Goal: Task Accomplishment & Management: Use online tool/utility

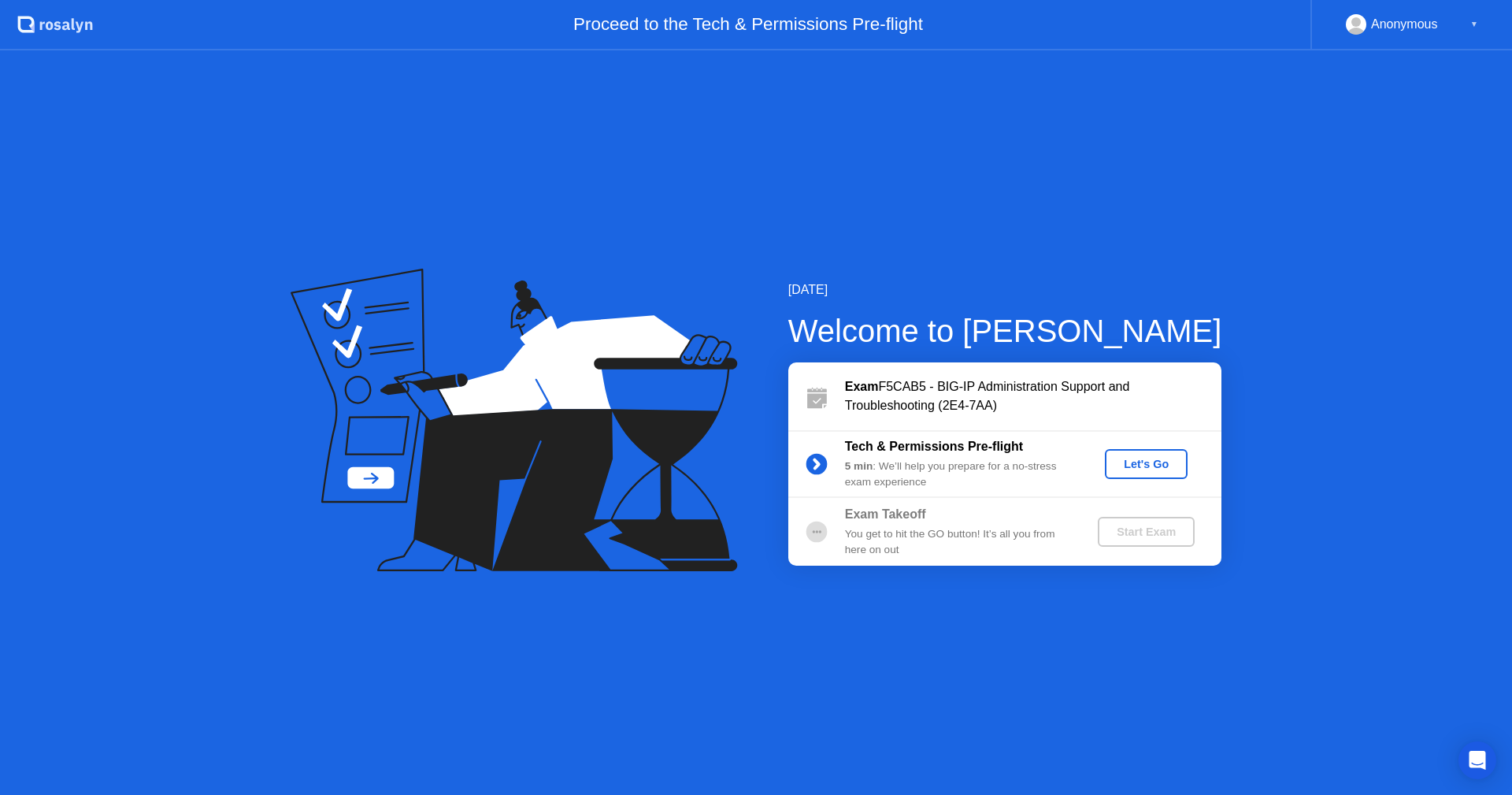
click at [1157, 460] on div "Let's Go" at bounding box center [1146, 464] width 70 height 13
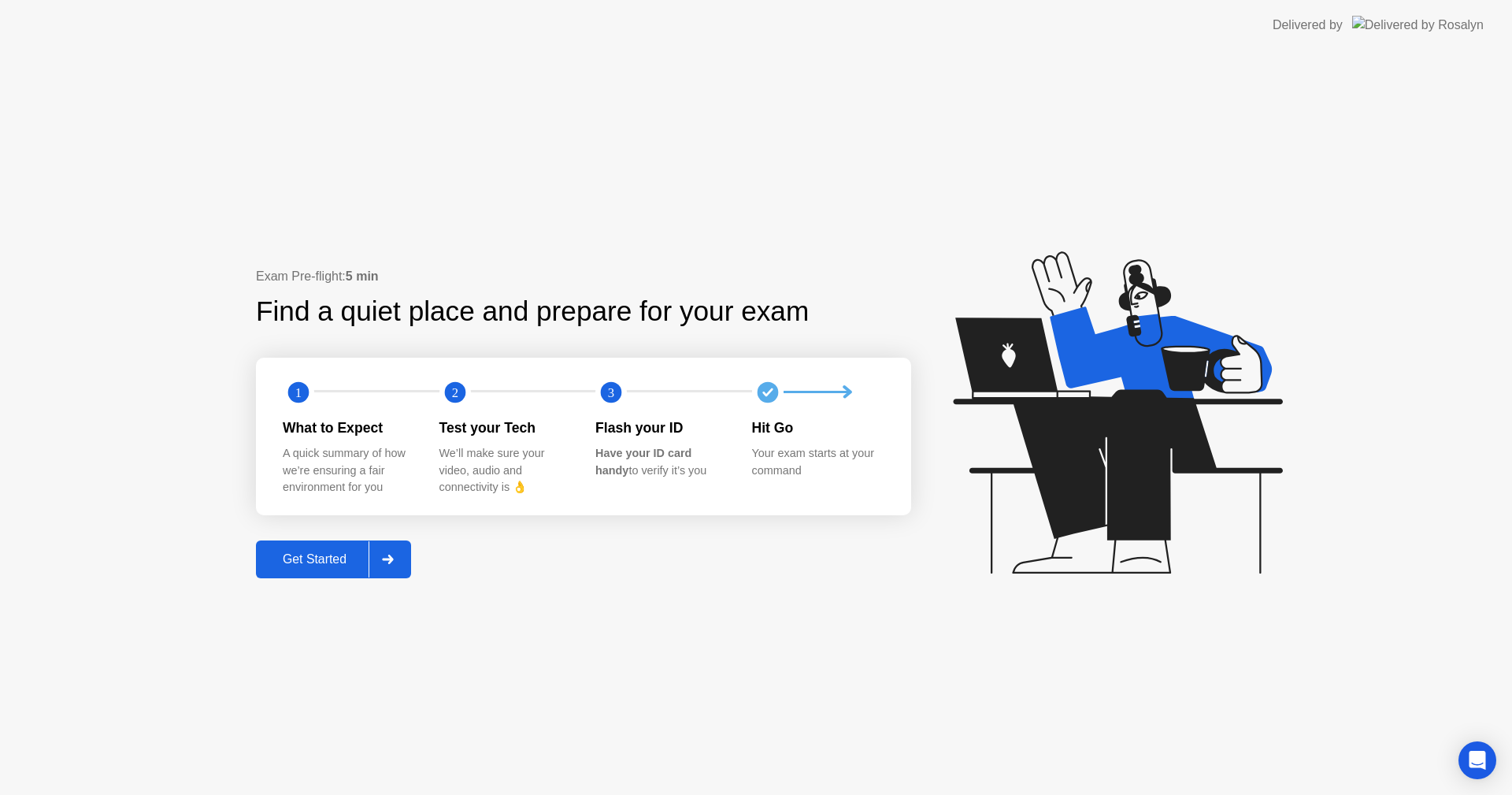
click at [316, 563] on div "Get Started" at bounding box center [314, 559] width 107 height 14
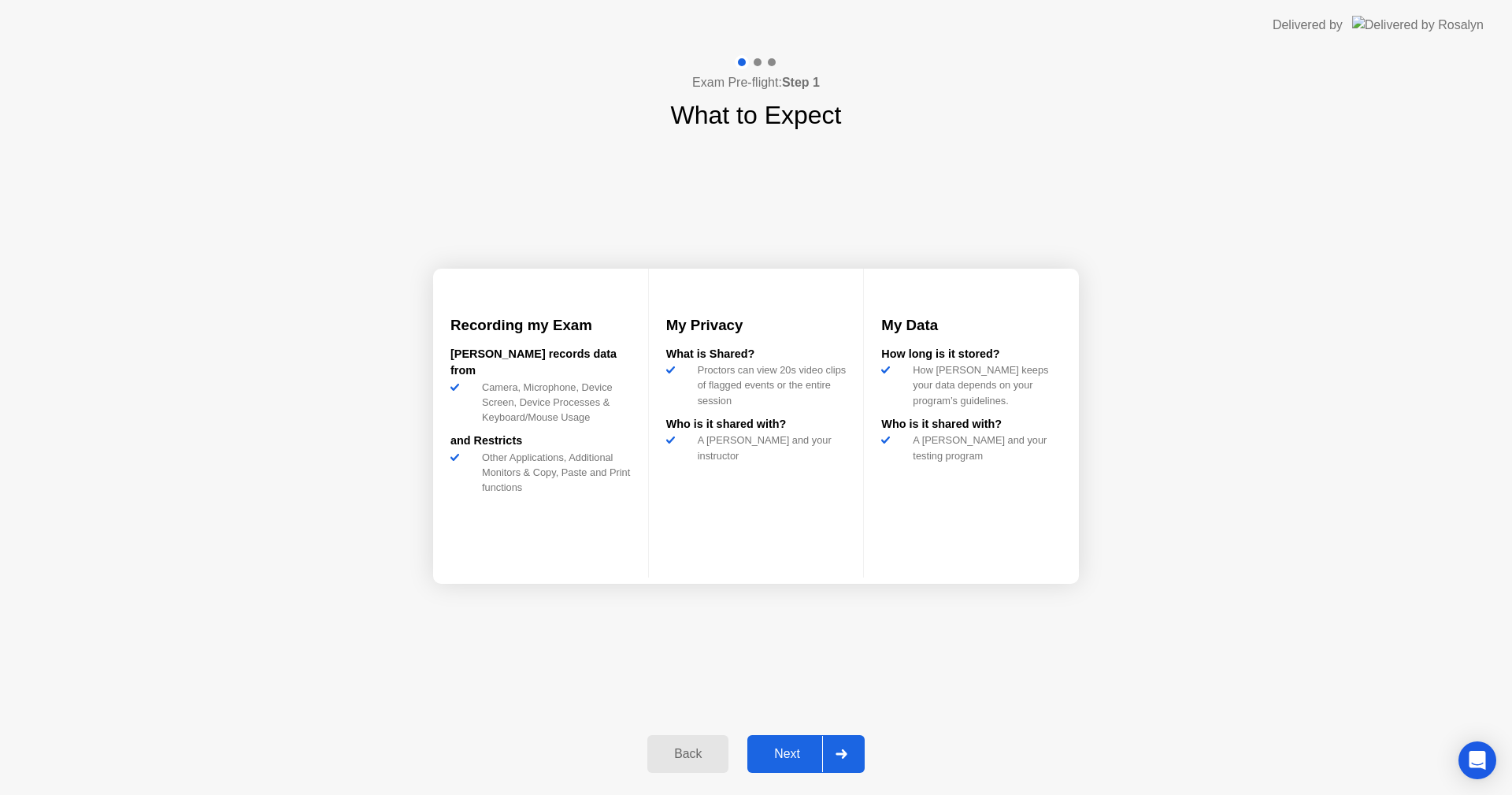
click at [786, 758] on div "Next" at bounding box center [787, 754] width 70 height 14
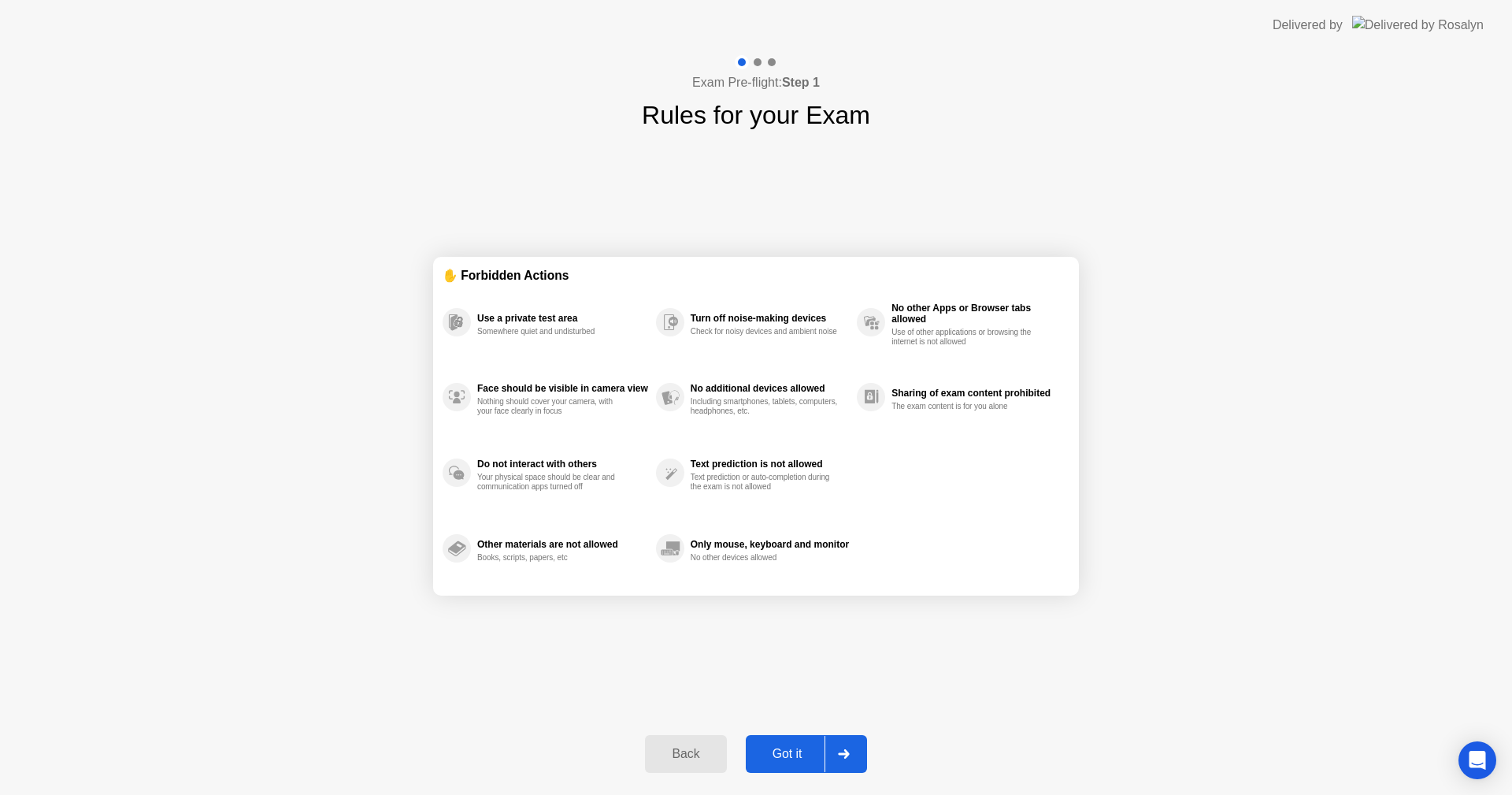
click at [793, 749] on div "Got it" at bounding box center [788, 754] width 74 height 14
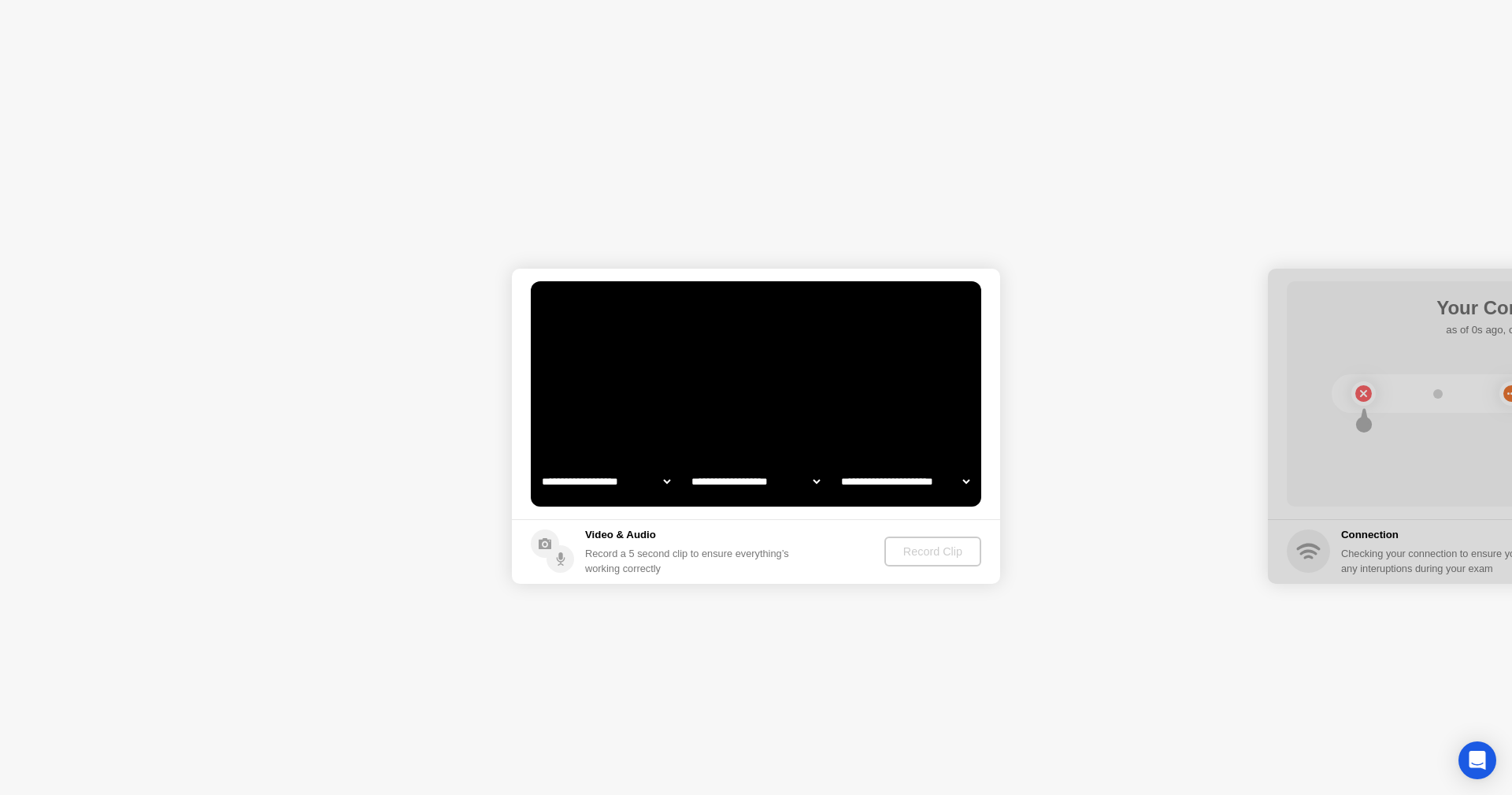
select select "**********"
select select "*******"
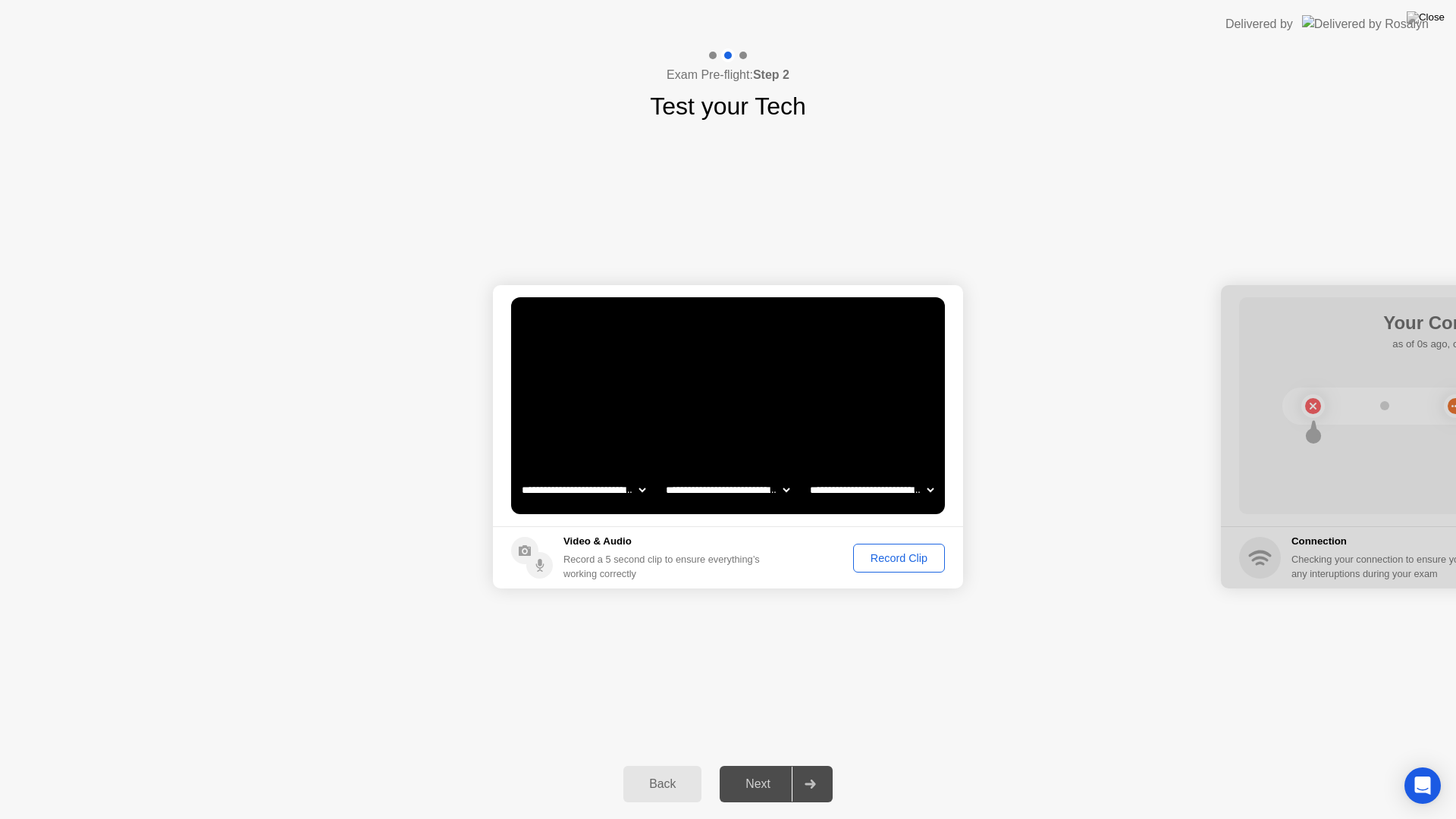
click at [885, 556] on div "Record Clip" at bounding box center [899, 558] width 81 height 12
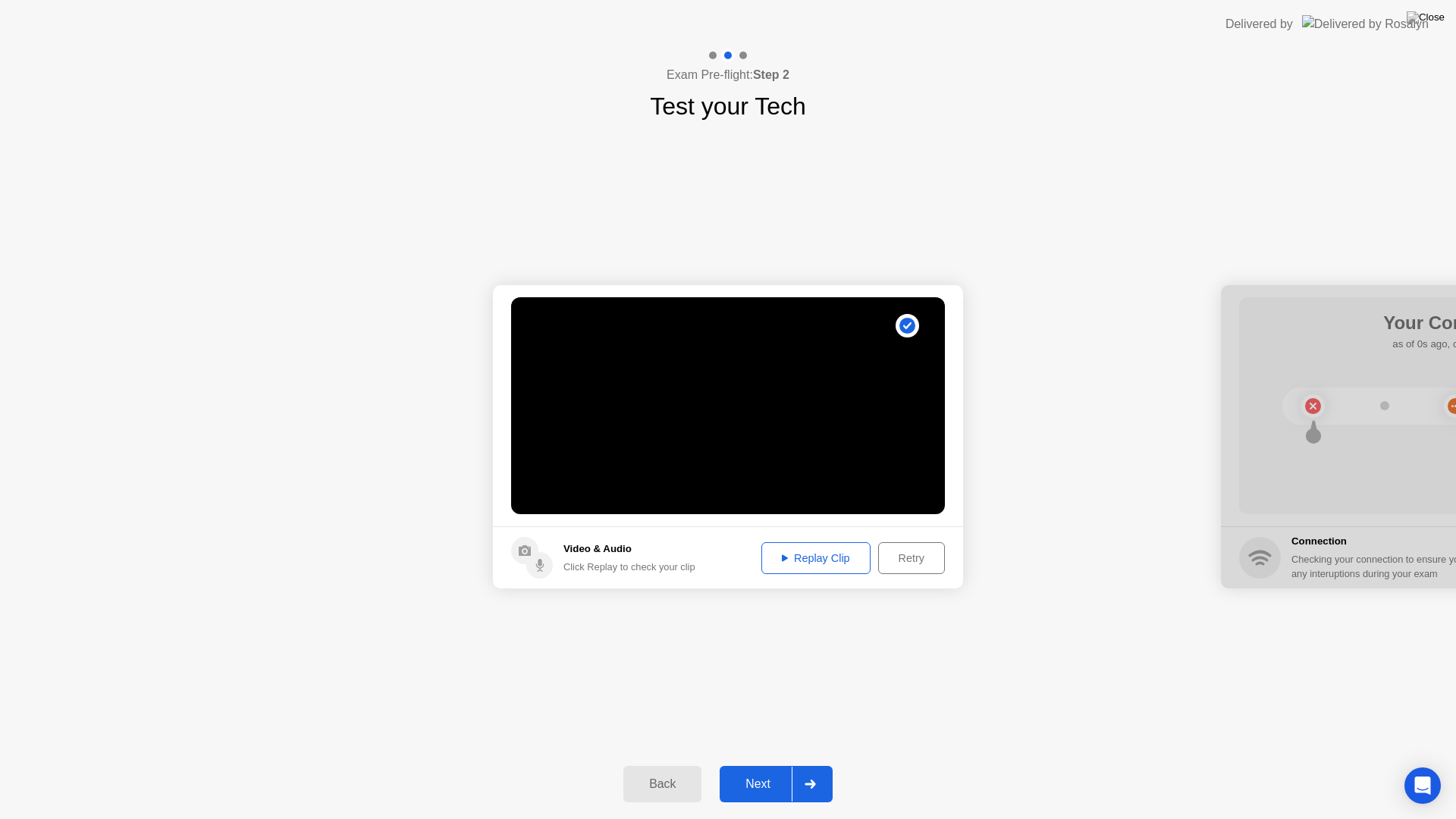
click at [833, 553] on div "Replay Clip" at bounding box center [816, 558] width 99 height 12
click at [765, 764] on div "Next" at bounding box center [758, 785] width 67 height 13
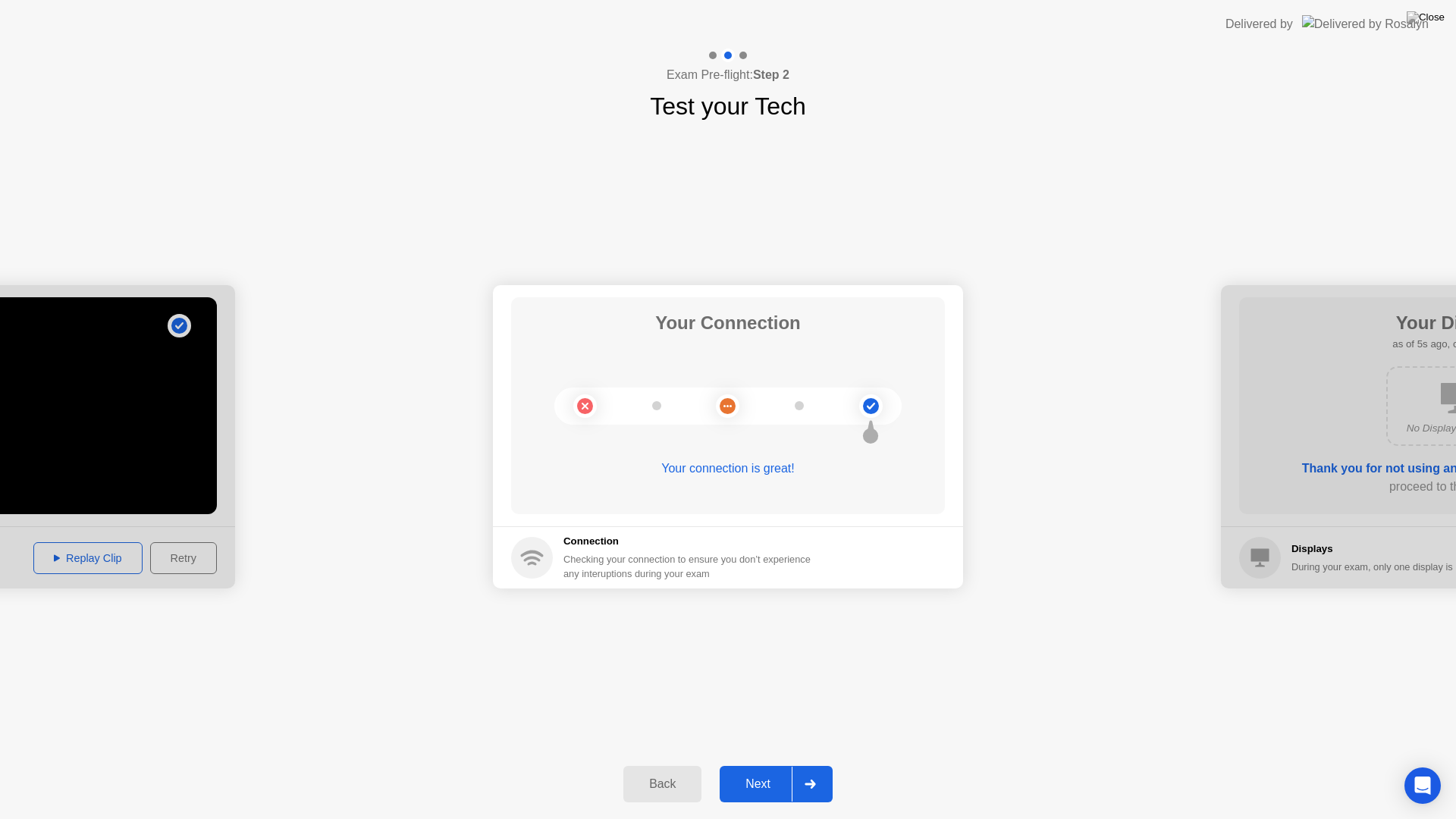
click at [767, 764] on div "Next" at bounding box center [758, 785] width 67 height 13
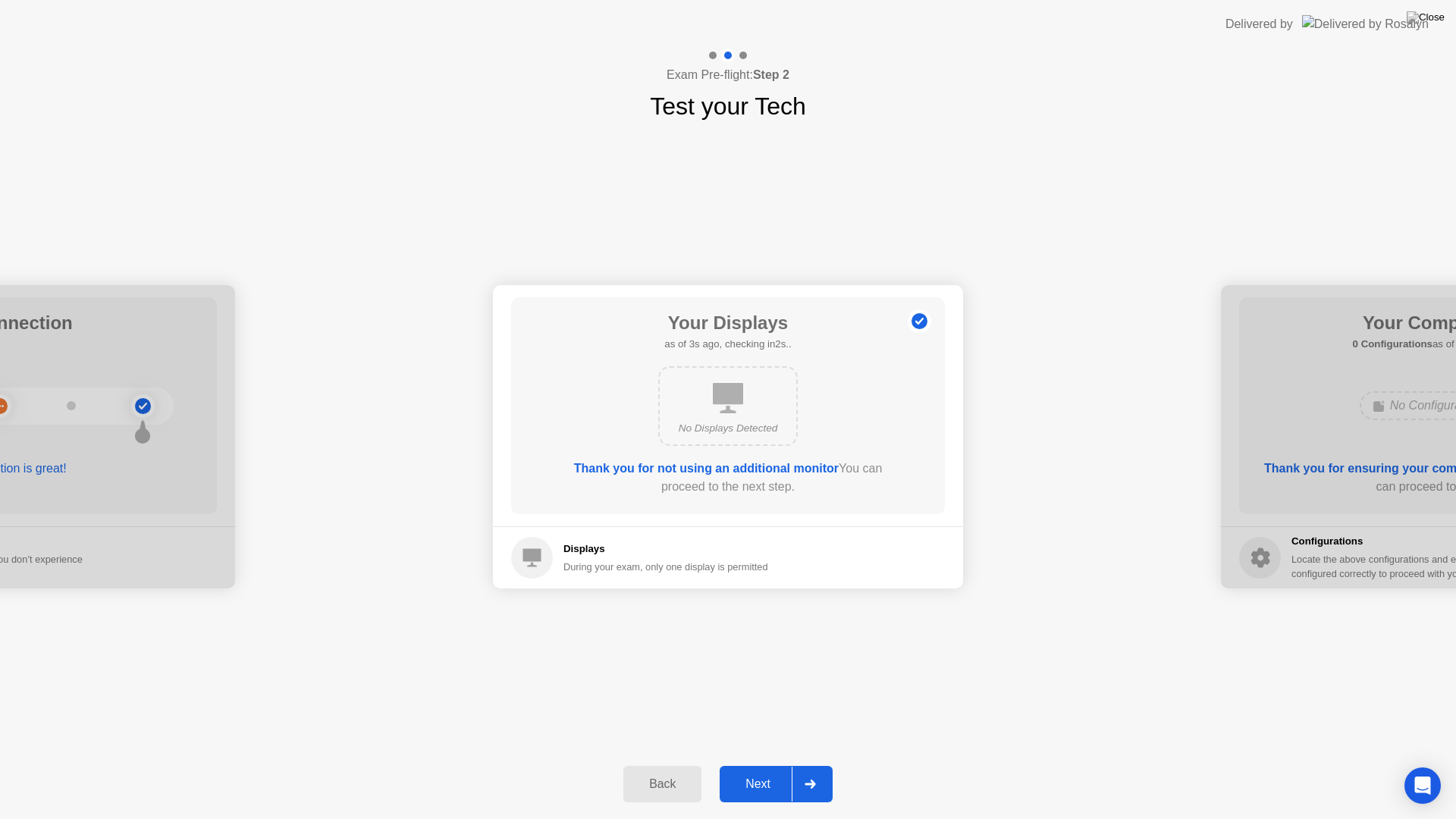
click at [767, 764] on div "Next" at bounding box center [758, 785] width 67 height 13
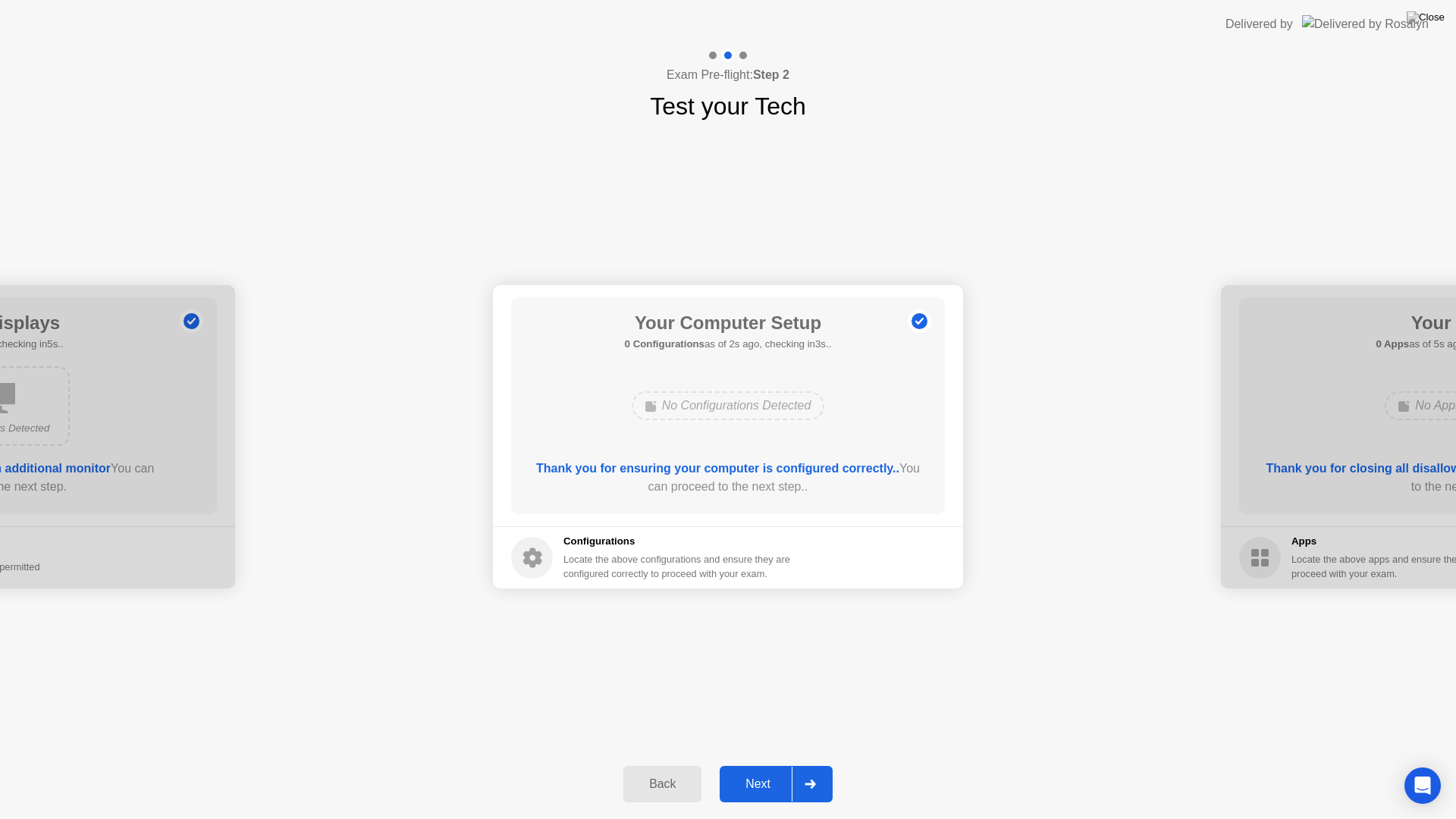
click at [767, 764] on div "Next" at bounding box center [758, 785] width 67 height 13
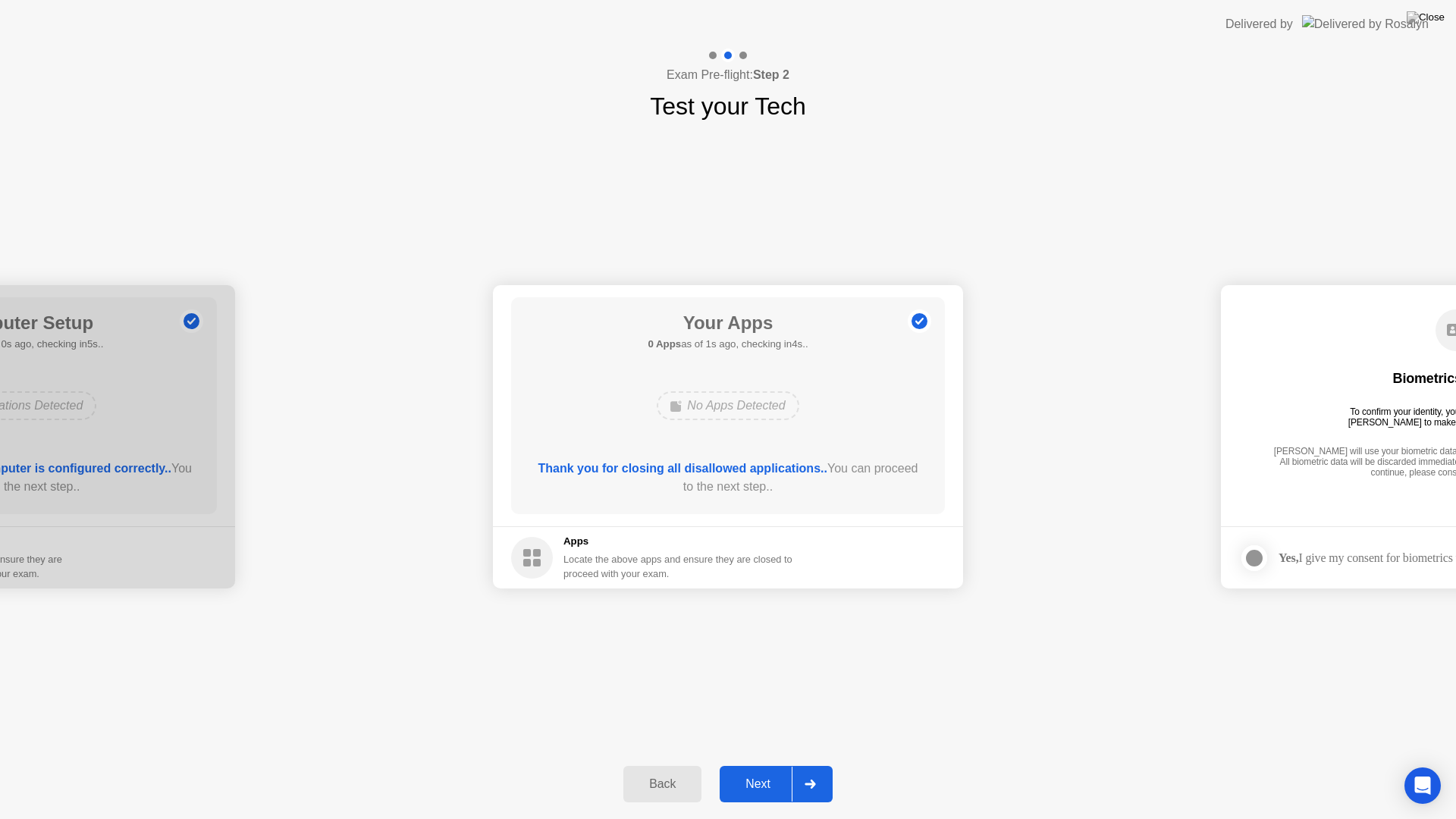
click at [767, 764] on div "Next" at bounding box center [758, 785] width 67 height 13
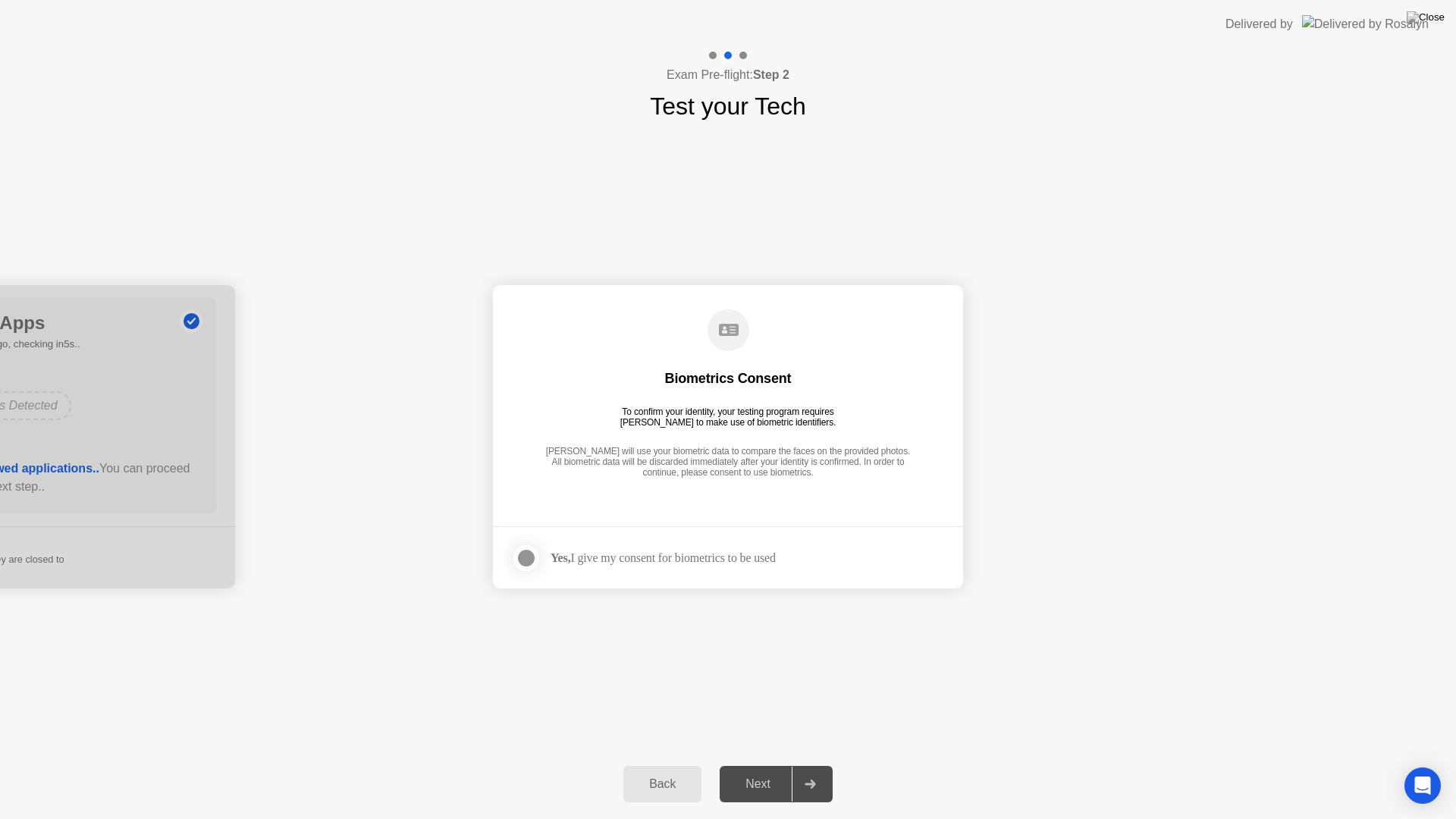
click at [592, 559] on div "Yes, I give my consent for biometrics to be used" at bounding box center [663, 557] width 225 height 14
click at [520, 557] on div at bounding box center [526, 557] width 18 height 18
click at [758, 764] on div "Next" at bounding box center [758, 785] width 67 height 13
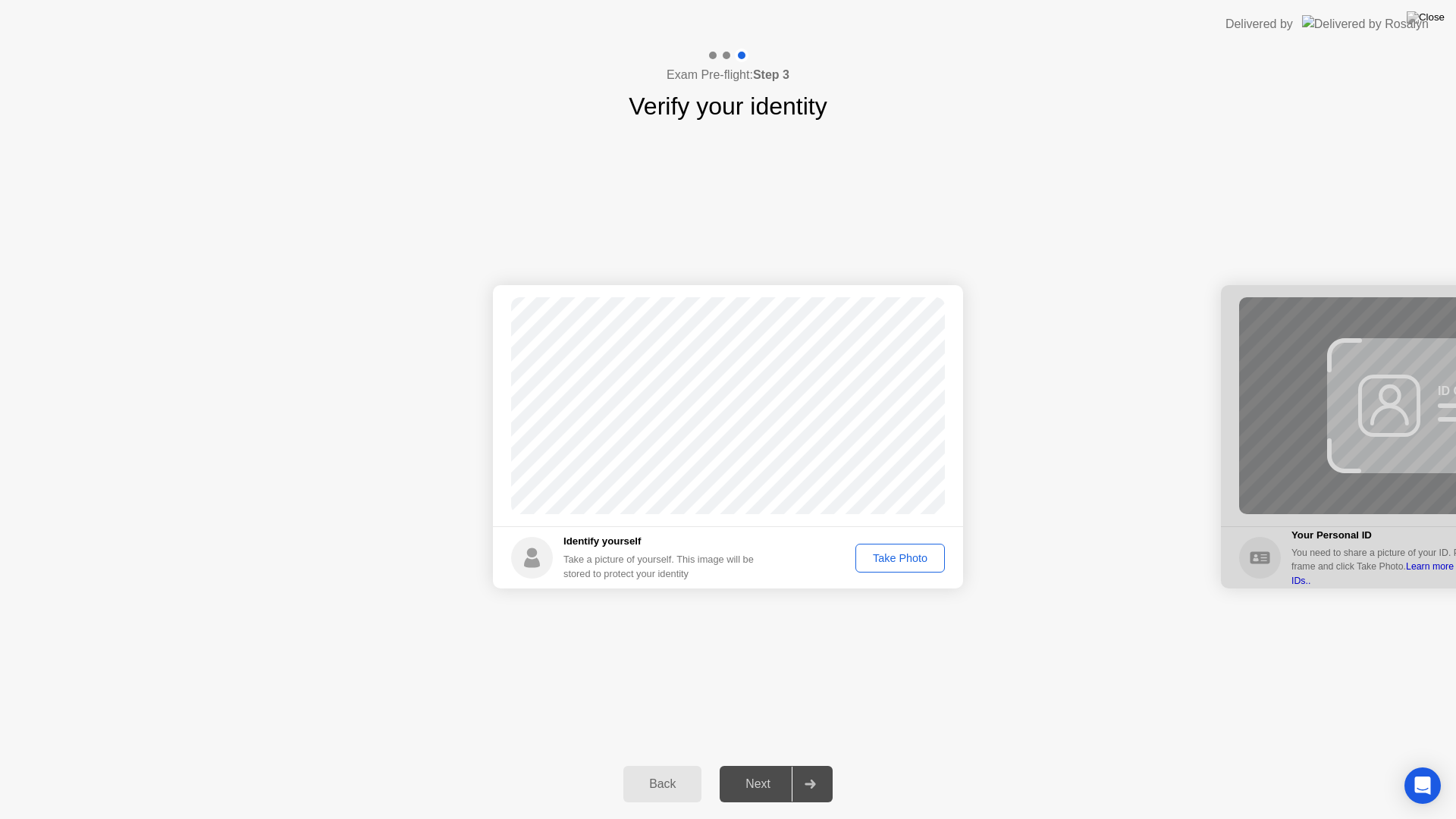
click at [900, 561] on div "Take Photo" at bounding box center [900, 558] width 79 height 12
click at [761, 764] on div "Next" at bounding box center [758, 785] width 67 height 13
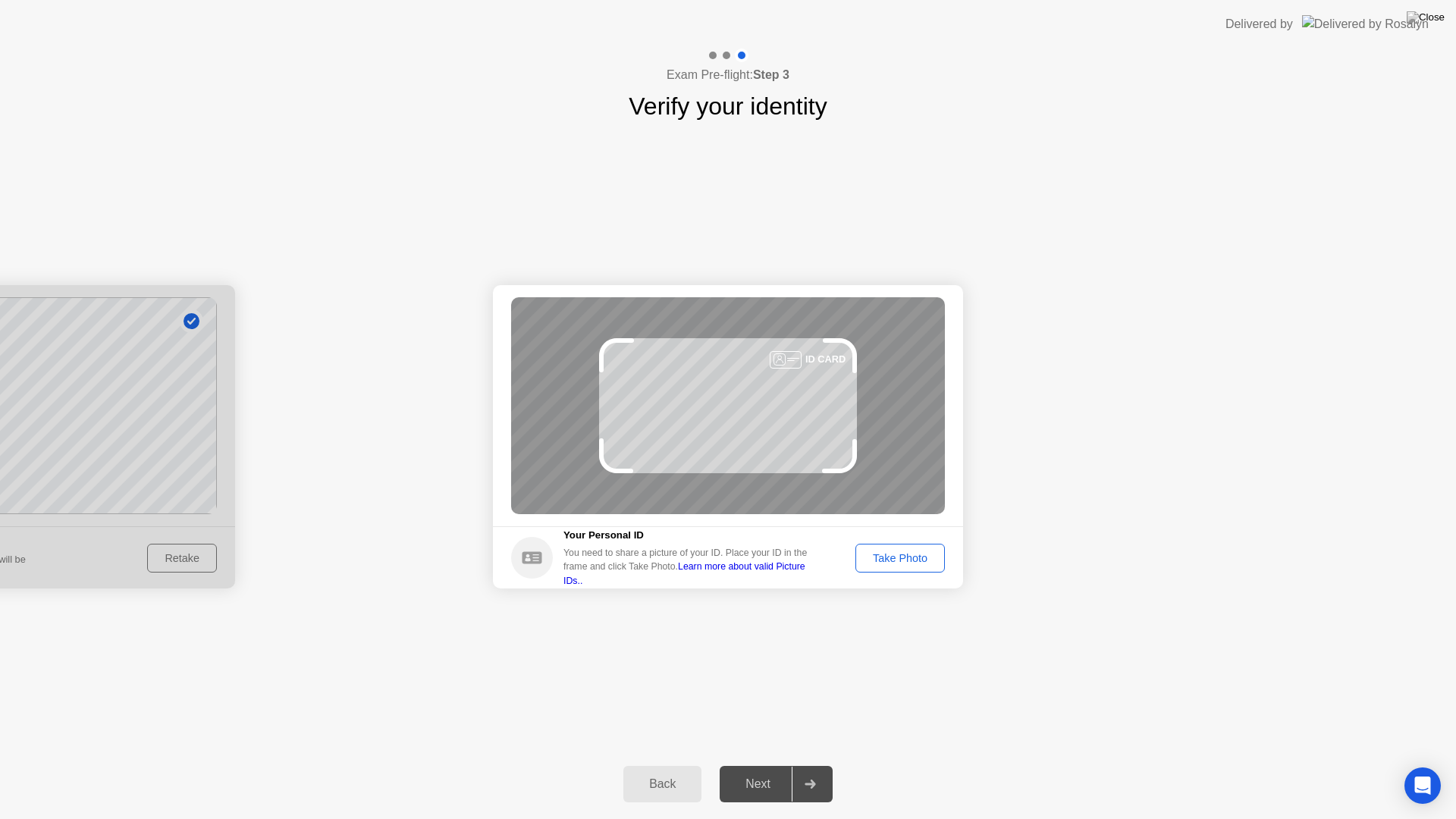
click at [899, 567] on button "Take Photo" at bounding box center [899, 558] width 89 height 29
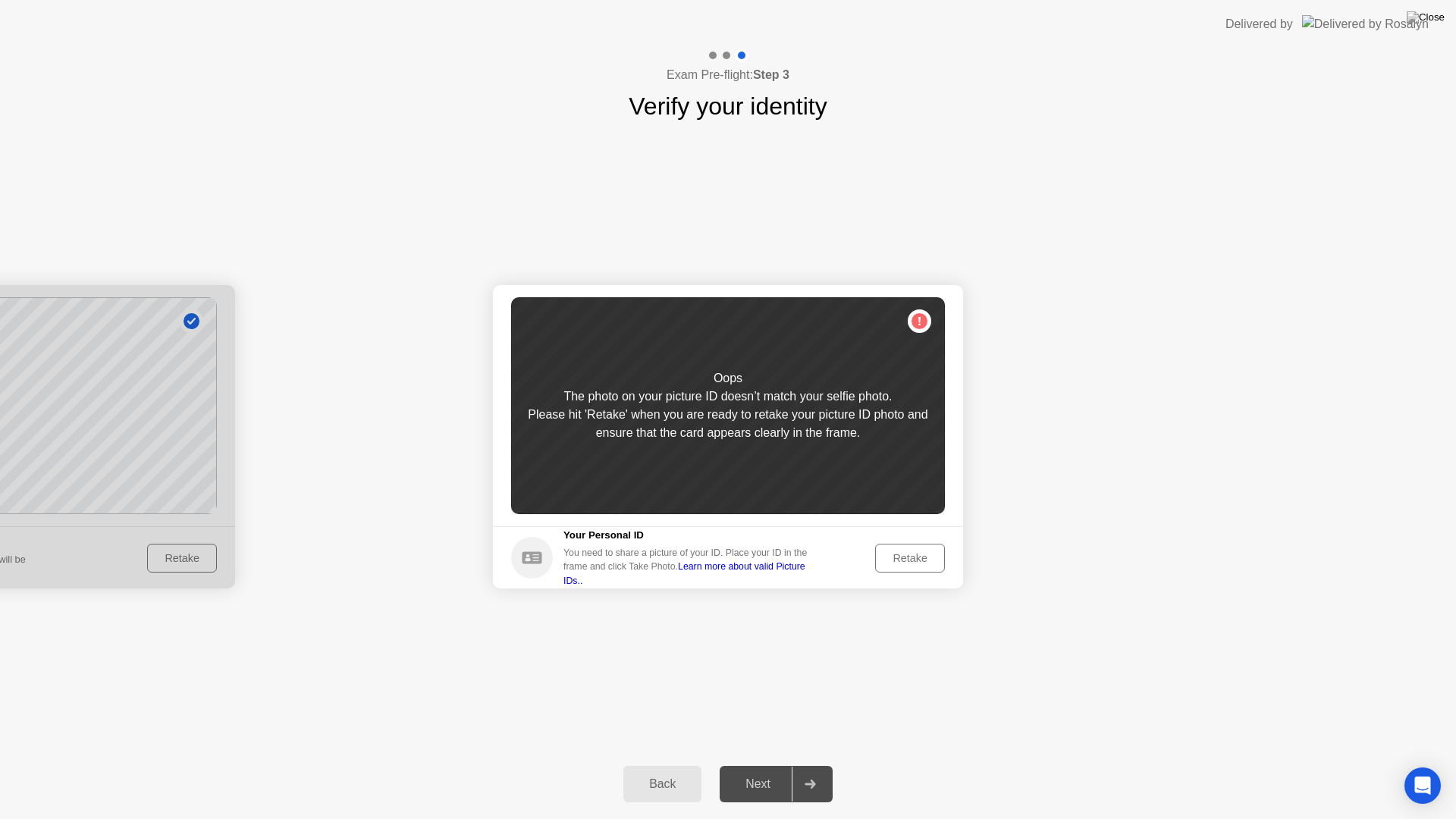
click at [899, 567] on button "Retake" at bounding box center [910, 558] width 70 height 29
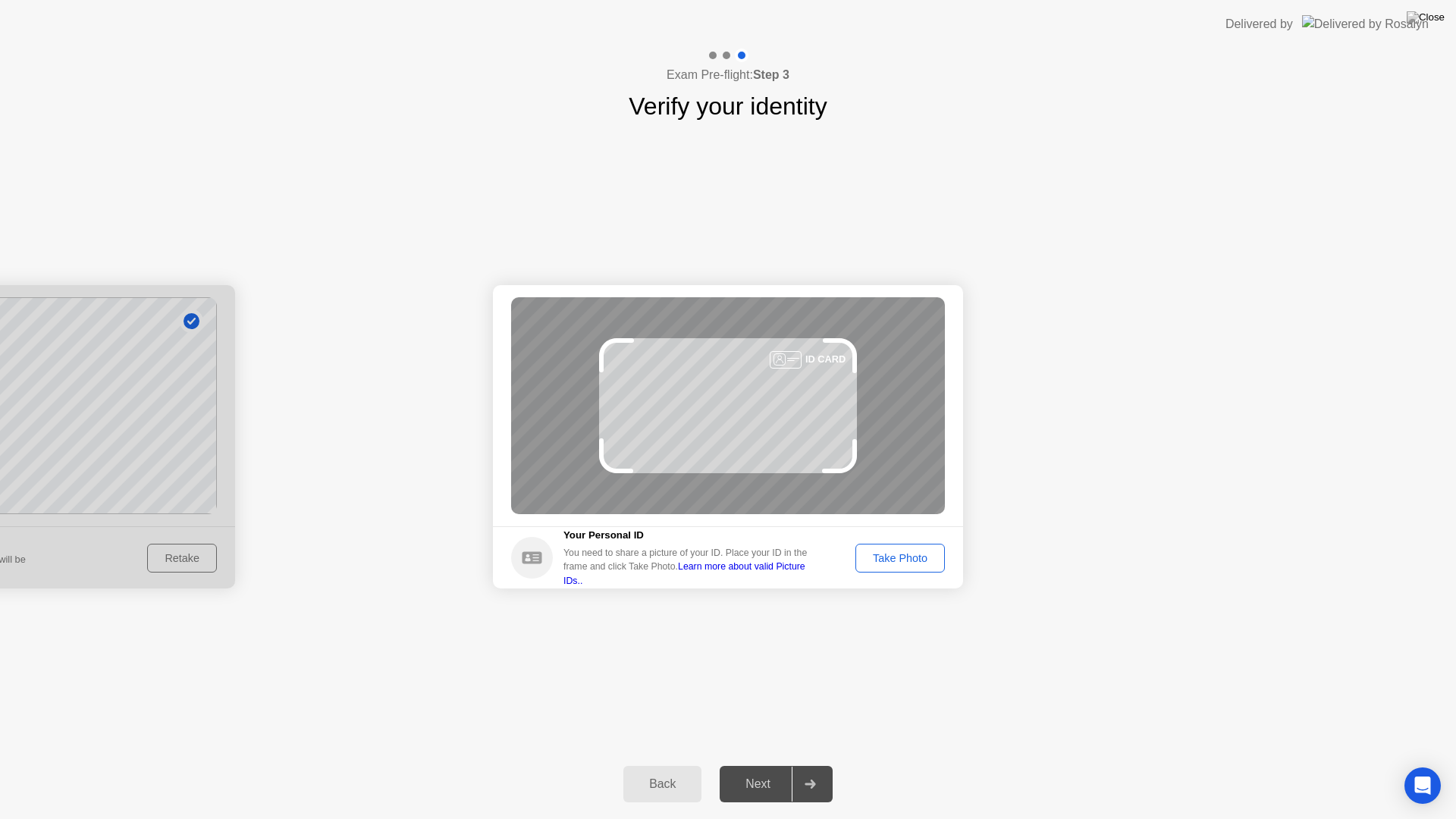
click at [899, 567] on button "Take Photo" at bounding box center [899, 558] width 89 height 29
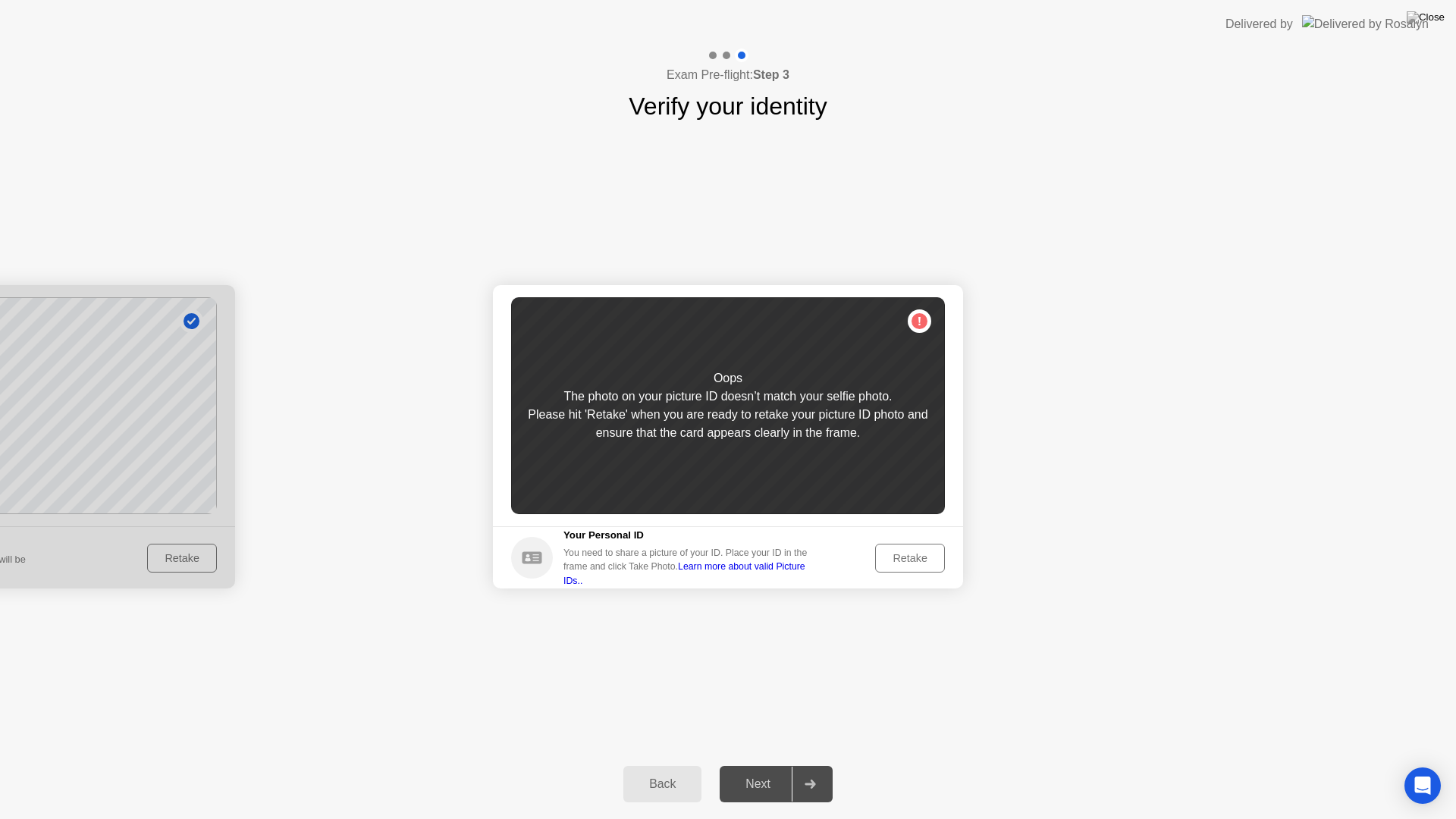
click at [899, 567] on button "Retake" at bounding box center [910, 558] width 70 height 29
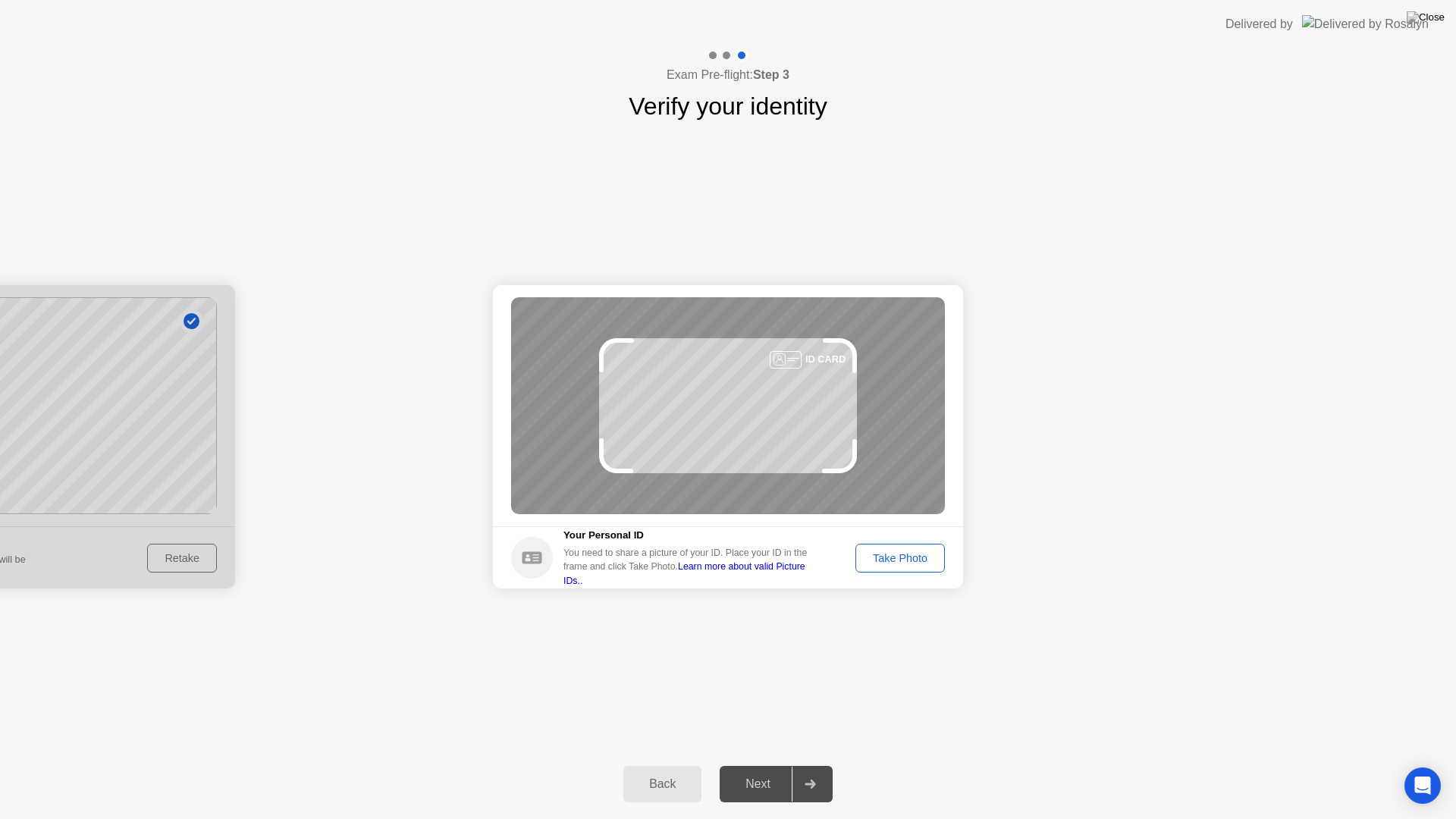
click at [899, 567] on button "Take Photo" at bounding box center [899, 558] width 89 height 29
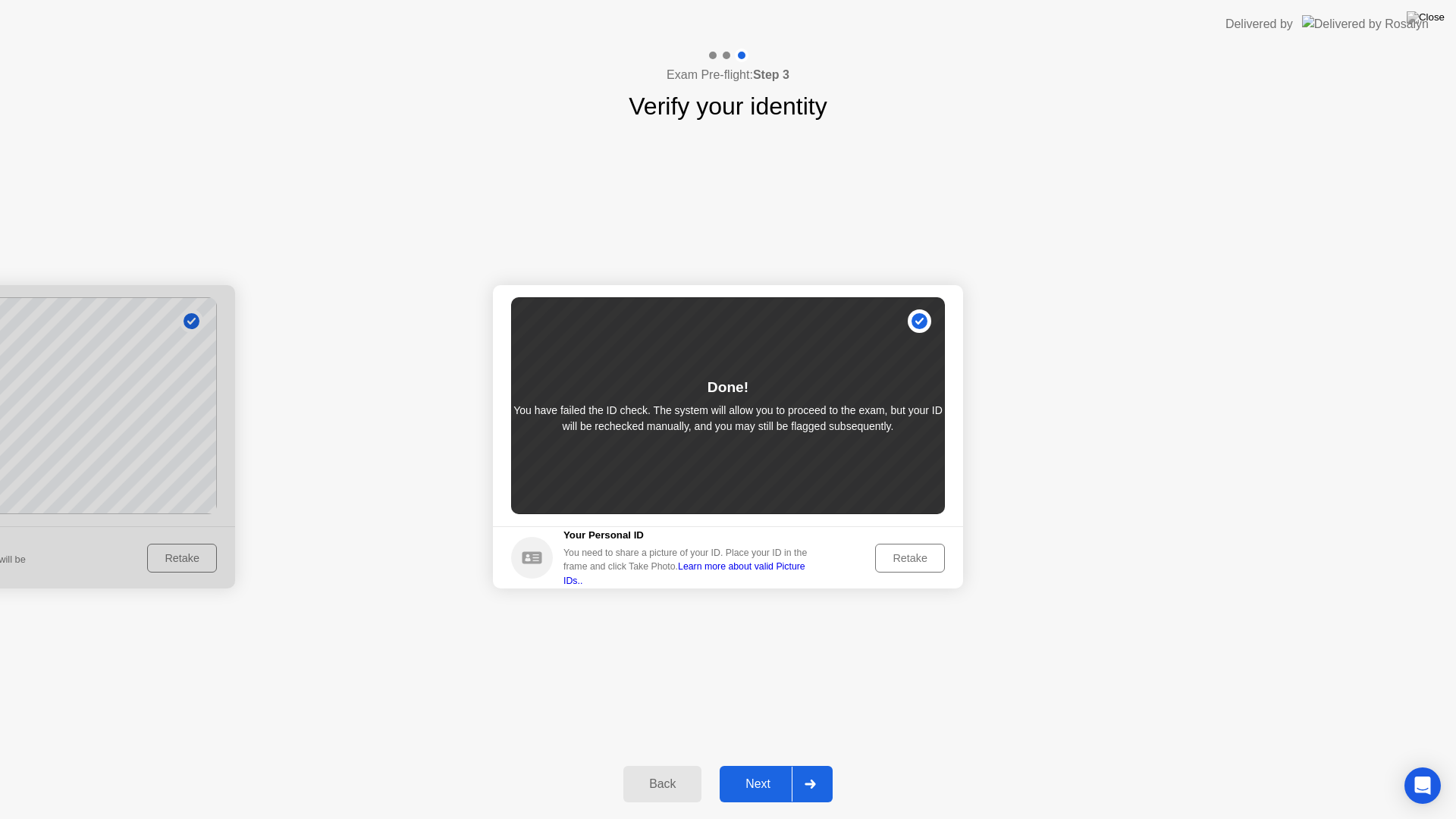
click at [751, 764] on div "Next" at bounding box center [758, 785] width 67 height 13
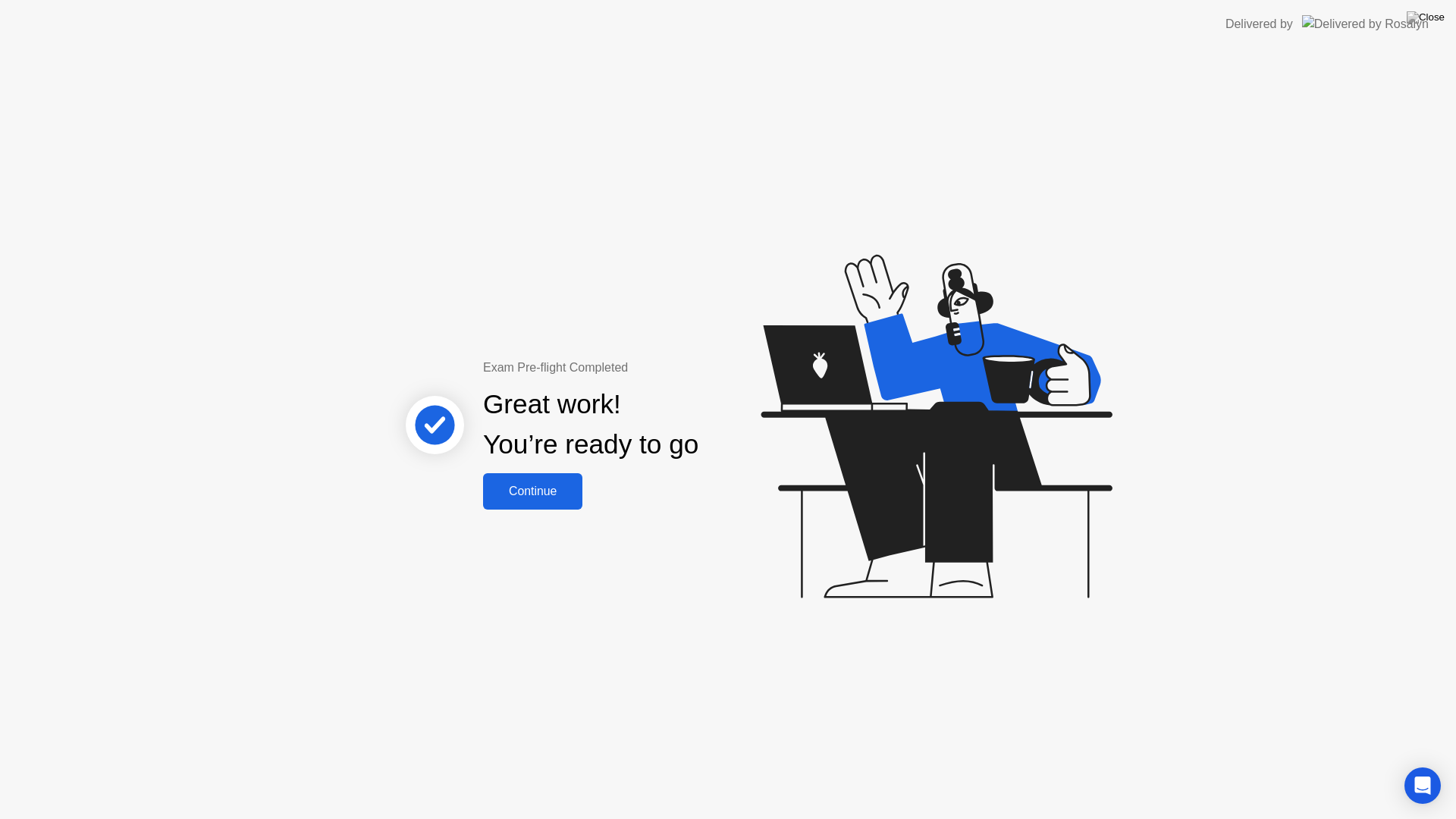
click at [549, 487] on div "Continue" at bounding box center [533, 491] width 90 height 13
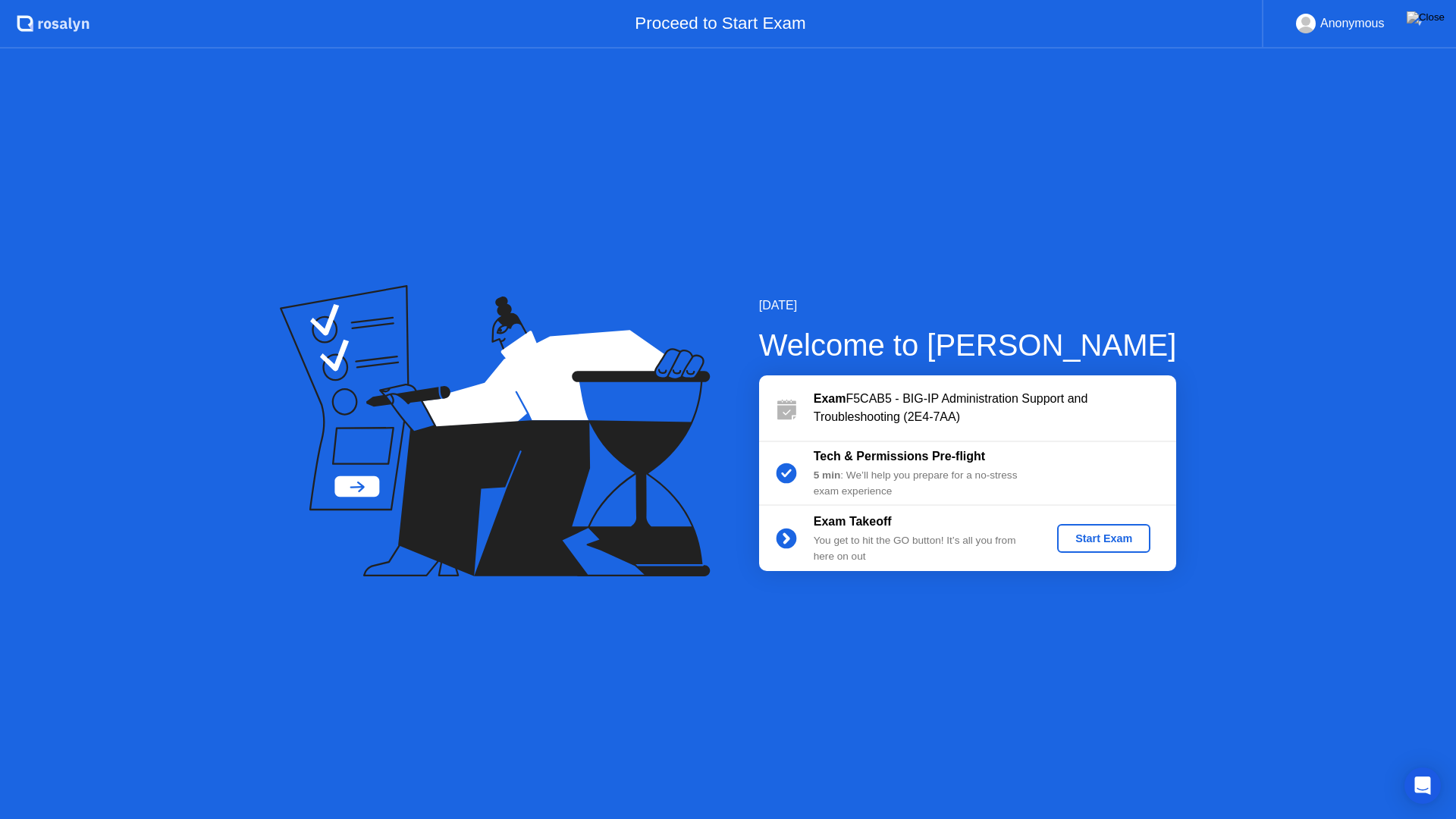
click at [1130, 535] on div "Start Exam" at bounding box center [1103, 538] width 81 height 12
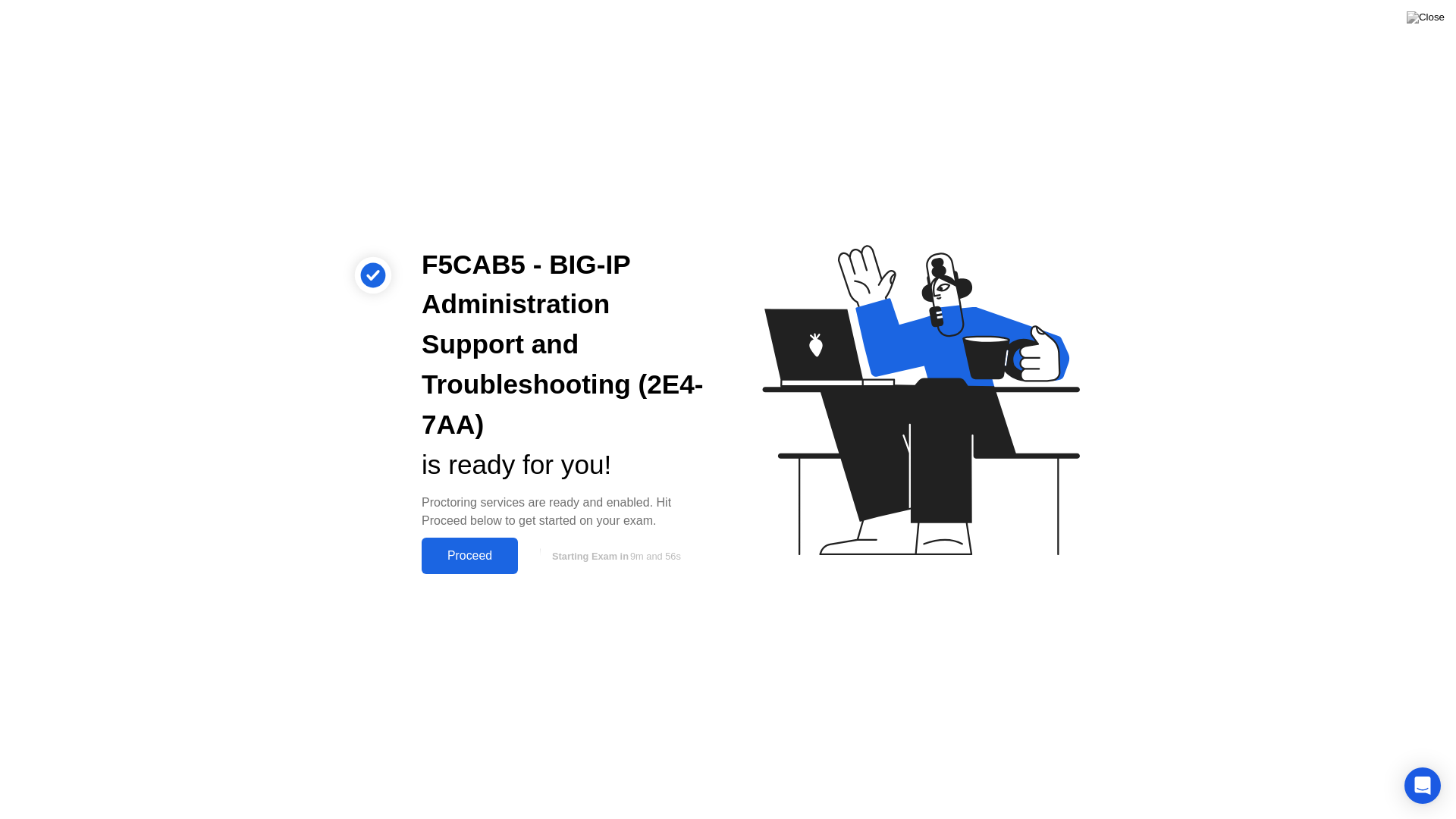
click at [468, 567] on button "Proceed" at bounding box center [469, 556] width 97 height 36
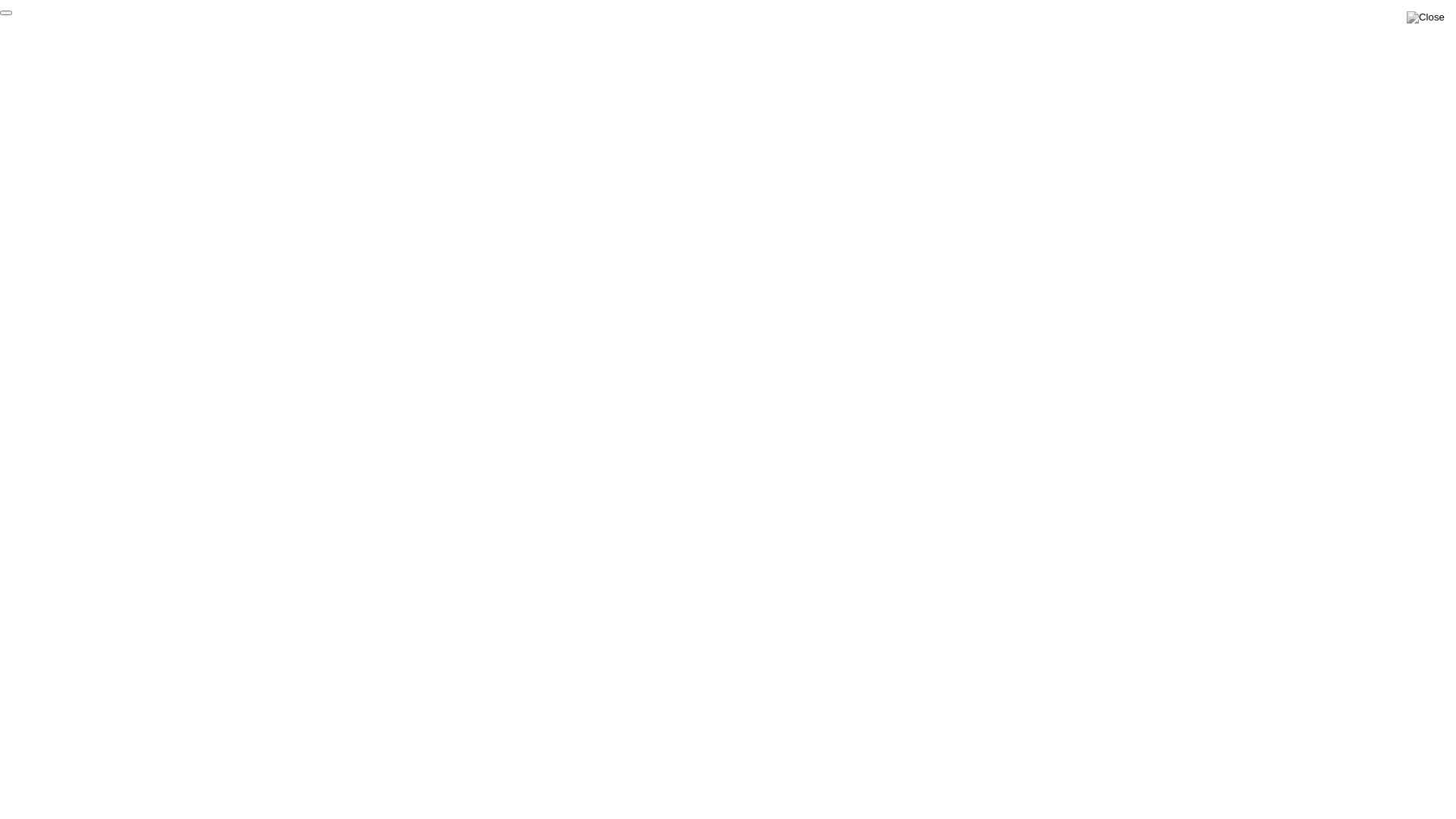
click div "End Proctoring Session"
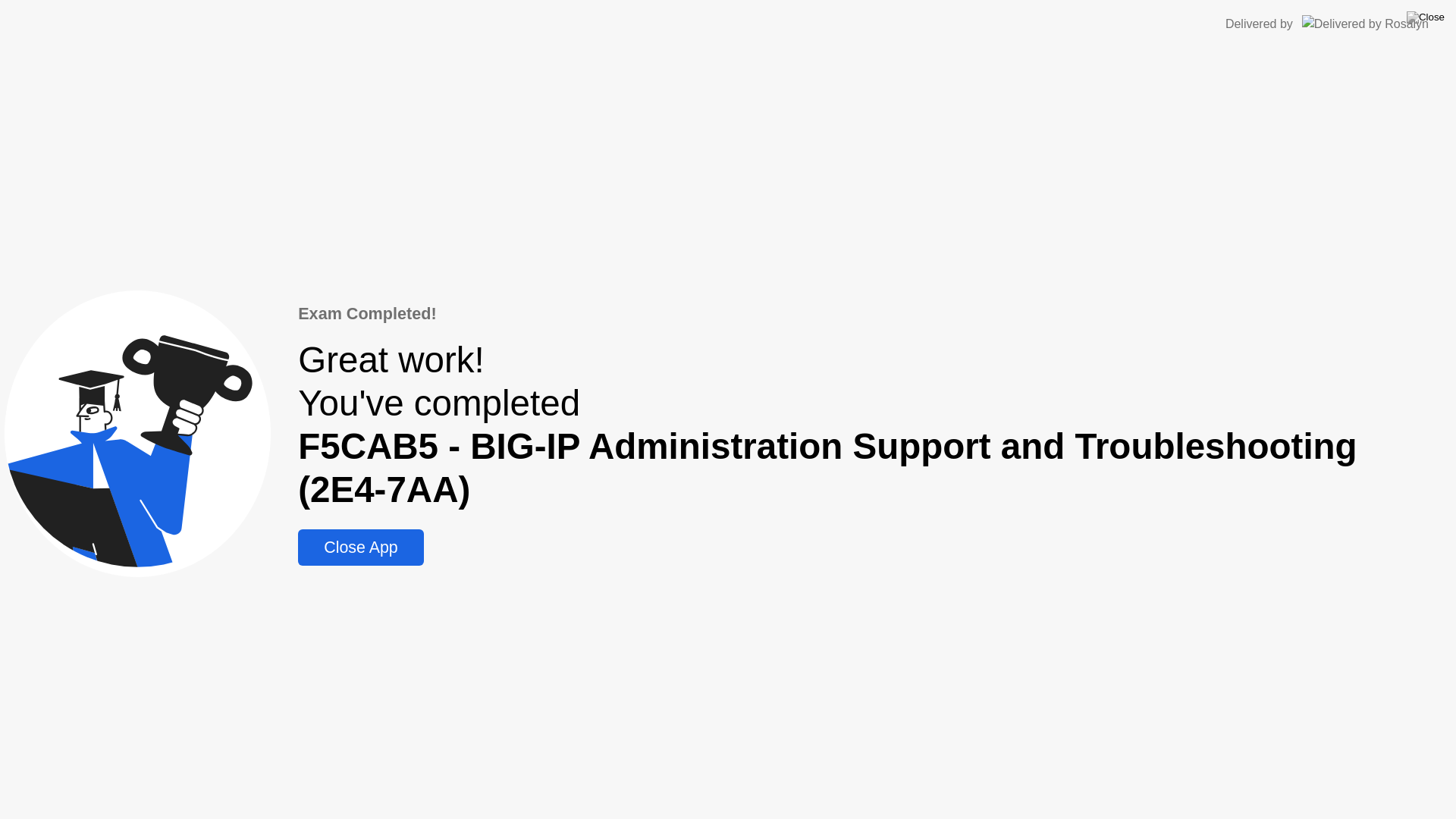
click at [370, 549] on div "Close App" at bounding box center [360, 548] width 116 height 19
